Goal: Information Seeking & Learning: Compare options

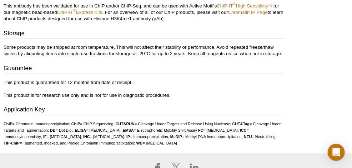
scroll to position [872, 0]
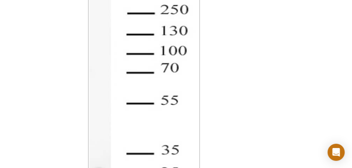
scroll to position [528, 0]
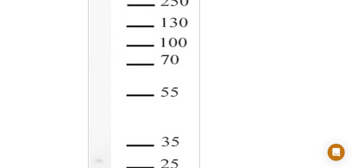
click at [139, 70] on img at bounding box center [144, 120] width 112 height 272
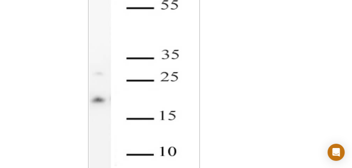
scroll to position [618, 0]
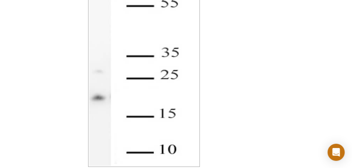
click at [104, 88] on img at bounding box center [144, 31] width 112 height 272
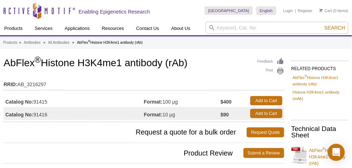
scroll to position [33, 0]
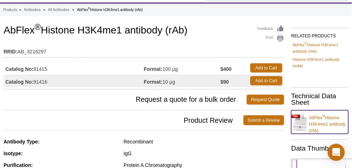
click at [320, 116] on link "AbFlex ® Histone H3K4me1 antibody (rAb)" at bounding box center [319, 123] width 57 height 24
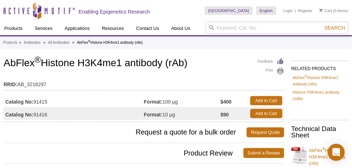
drag, startPoint x: 4, startPoint y: 63, endPoint x: 194, endPoint y: 57, distance: 190.5
click at [194, 58] on h1 "AbFlex ® Histone H3K4me1 antibody (rAb)" at bounding box center [144, 64] width 280 height 12
copy h1 "AbFlex ® Histone H3K4me1 antibody (rAb)"
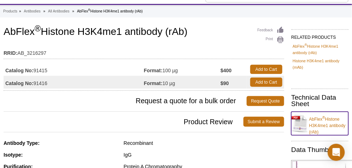
click at [336, 122] on link "AbFlex ® Histone H3K4me1 antibody (rAb)" at bounding box center [319, 124] width 57 height 24
copy h1 "AbFlex ® Histone H3K4me1 antibody (rAb)"
drag, startPoint x: 35, startPoint y: 82, endPoint x: 56, endPoint y: 80, distance: 21.4
click at [56, 80] on td "Catalog No: 91416" at bounding box center [74, 82] width 140 height 13
copy td "91416"
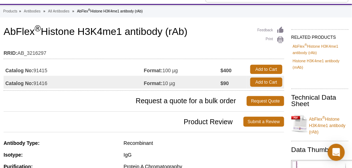
drag, startPoint x: 164, startPoint y: 81, endPoint x: 179, endPoint y: 81, distance: 15.3
click at [179, 81] on td "Format: 10 µg" at bounding box center [182, 82] width 77 height 13
copy td "10 µg"
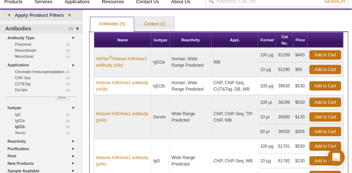
scroll to position [26, 0]
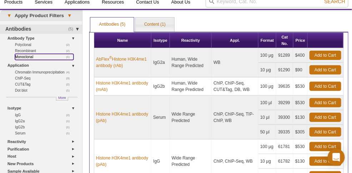
click at [29, 56] on link "(1) Monoclonal" at bounding box center [44, 57] width 58 height 6
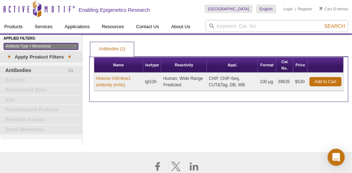
click at [76, 46] on link "Antibody Type = Monoclonal" at bounding box center [41, 46] width 75 height 7
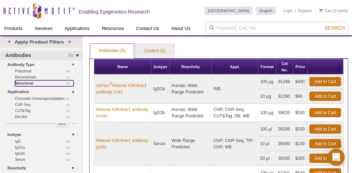
click at [25, 82] on link "(1) Monoclonal" at bounding box center [44, 83] width 58 height 6
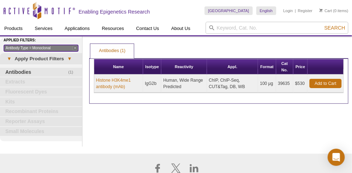
click at [75, 47] on link "Antibody Type = Monoclonal" at bounding box center [41, 48] width 75 height 7
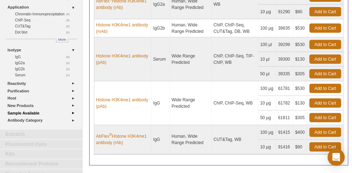
scroll to position [79, 0]
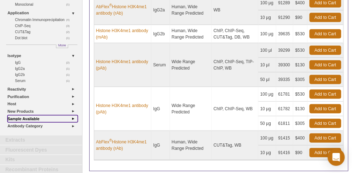
click at [39, 118] on link "Sample Available" at bounding box center [42, 118] width 70 height 7
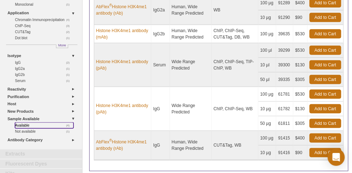
click at [24, 124] on link "(4) Available" at bounding box center [44, 125] width 58 height 6
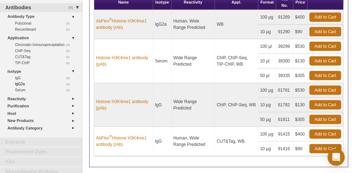
scroll to position [56, 0]
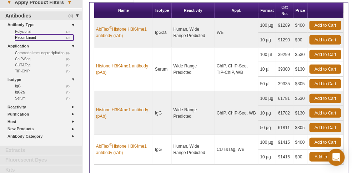
click at [27, 37] on link "(2) Recombinant" at bounding box center [44, 38] width 58 height 6
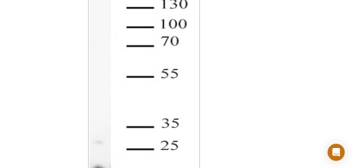
scroll to position [553, 0]
